Goal: Information Seeking & Learning: Learn about a topic

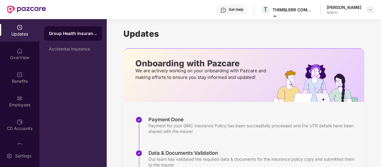
click at [373, 10] on div at bounding box center [370, 9] width 7 height 7
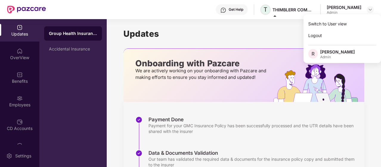
click at [271, 9] on span "T" at bounding box center [265, 9] width 10 height 10
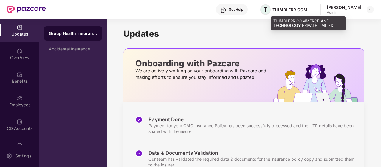
click at [271, 13] on span "T" at bounding box center [265, 9] width 10 height 10
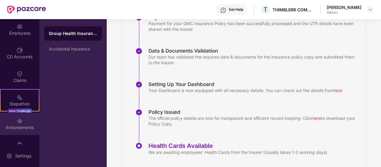
scroll to position [86, 0]
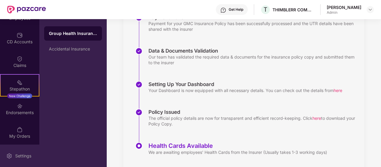
click at [14, 155] on div "Settings" at bounding box center [23, 156] width 20 height 6
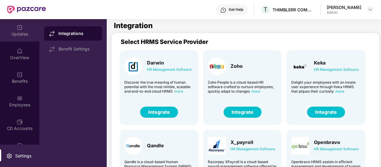
click at [17, 28] on img at bounding box center [20, 27] width 6 height 6
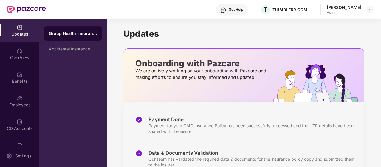
scroll to position [117, 0]
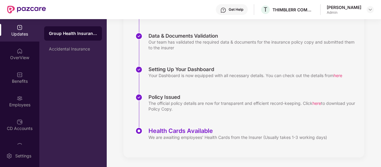
click at [163, 97] on div "Policy Issued" at bounding box center [253, 97] width 210 height 7
click at [17, 61] on div "OverView" at bounding box center [19, 54] width 39 height 22
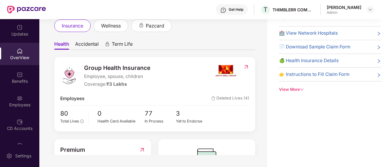
scroll to position [76, 0]
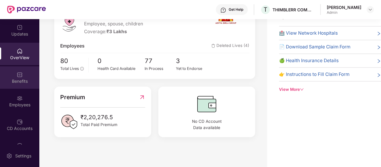
click at [21, 83] on div "Benefits" at bounding box center [19, 81] width 39 height 6
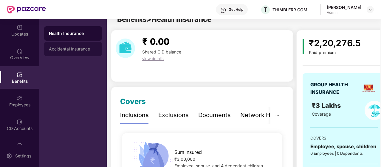
scroll to position [19, 0]
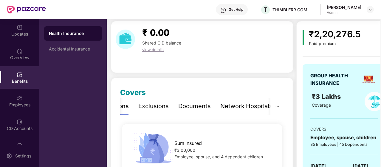
click at [193, 108] on div "Documents" at bounding box center [194, 105] width 32 height 9
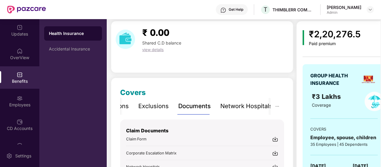
scroll to position [111, 0]
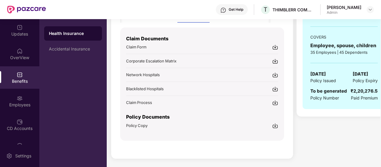
click at [274, 123] on img at bounding box center [275, 125] width 6 height 6
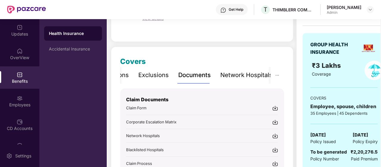
scroll to position [49, 0]
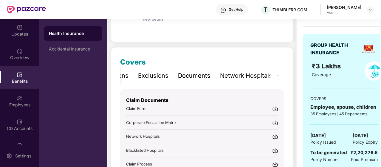
click at [247, 75] on div "Network Hospitals" at bounding box center [246, 75] width 52 height 9
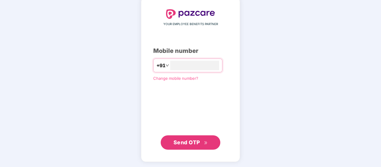
type input "**********"
click at [185, 136] on button "Send OTP" at bounding box center [191, 142] width 60 height 14
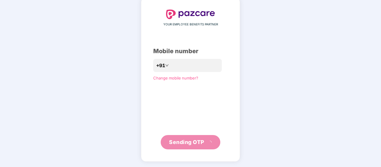
scroll to position [27, 0]
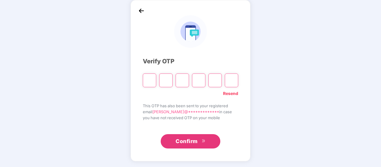
type input "*"
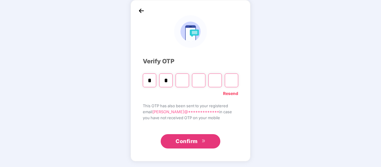
type input "*"
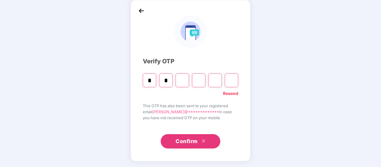
type input "*"
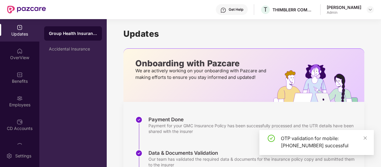
scroll to position [117, 0]
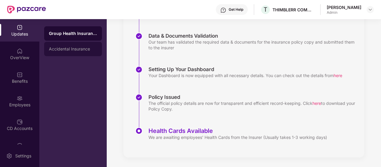
click at [80, 48] on div "Accidental Insurance" at bounding box center [73, 48] width 48 height 5
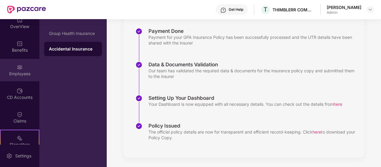
scroll to position [32, 0]
click at [23, 66] on div "Employees" at bounding box center [19, 69] width 39 height 22
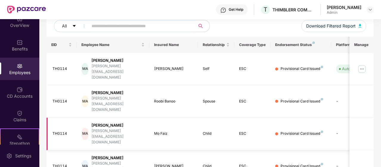
scroll to position [198, 0]
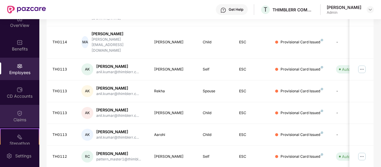
click at [21, 109] on div at bounding box center [20, 112] width 6 height 6
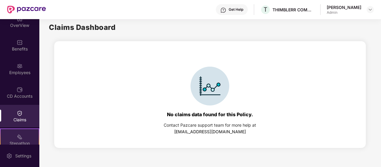
scroll to position [86, 0]
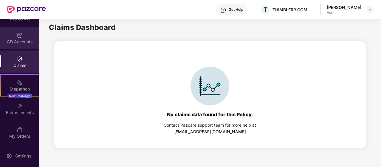
click at [26, 31] on div "CD Accounts" at bounding box center [19, 38] width 39 height 22
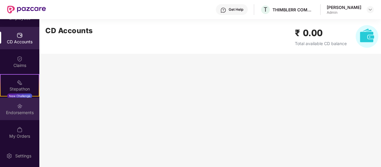
click at [17, 107] on img at bounding box center [20, 106] width 6 height 6
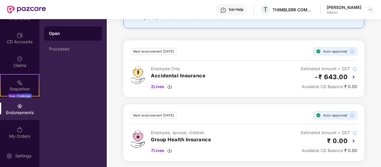
scroll to position [0, 0]
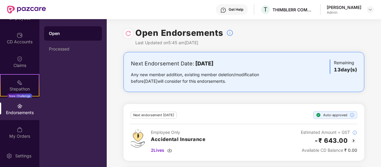
click at [126, 34] on img at bounding box center [128, 33] width 6 height 6
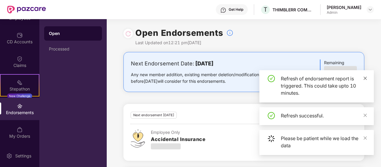
click at [366, 77] on icon "close" at bounding box center [365, 77] width 3 height 3
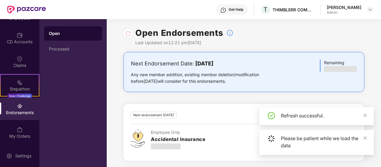
click at [363, 113] on div "Refresh successful." at bounding box center [324, 115] width 86 height 7
click at [365, 137] on icon "close" at bounding box center [365, 137] width 3 height 3
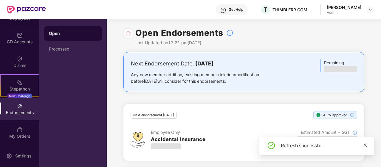
click at [364, 145] on icon "close" at bounding box center [365, 145] width 4 height 4
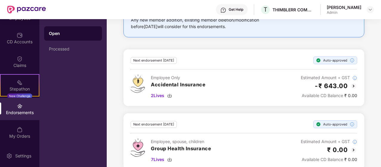
scroll to position [63, 0]
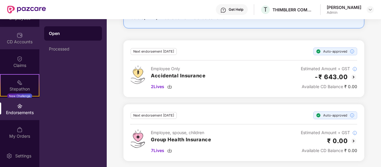
click at [18, 39] on div "CD Accounts" at bounding box center [19, 42] width 39 height 6
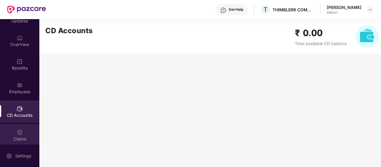
scroll to position [0, 0]
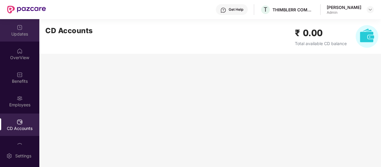
click at [17, 35] on div "Updates" at bounding box center [19, 34] width 39 height 6
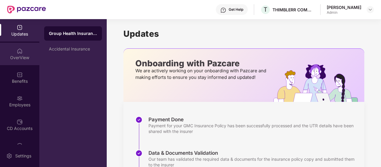
click at [11, 47] on div "OverView" at bounding box center [19, 54] width 39 height 22
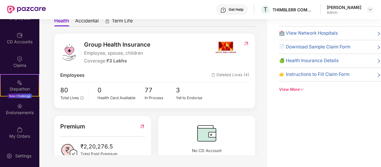
scroll to position [41, 0]
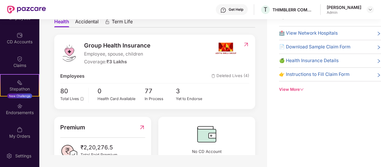
click at [229, 76] on span "Deleted Lives (4)" at bounding box center [230, 75] width 38 height 7
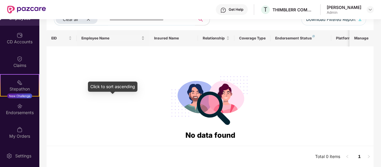
scroll to position [0, 0]
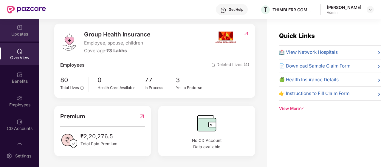
click at [21, 35] on div "Updates" at bounding box center [19, 34] width 39 height 6
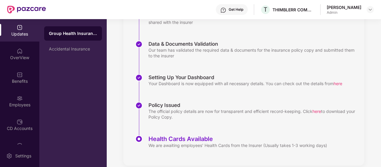
scroll to position [114, 0]
